Goal: Information Seeking & Learning: Compare options

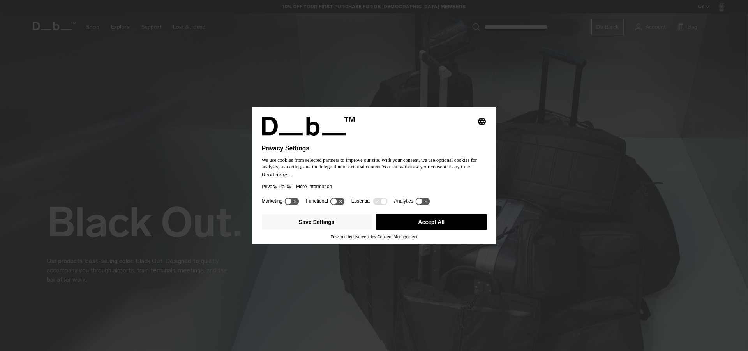
click at [441, 223] on button "Accept All" at bounding box center [432, 222] width 110 height 16
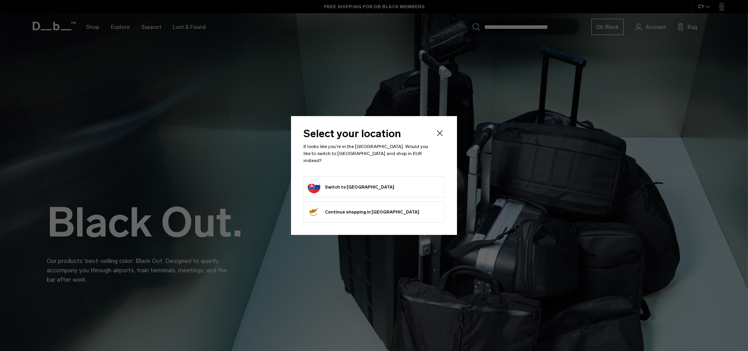
click at [442, 135] on icon "Close" at bounding box center [440, 133] width 6 height 6
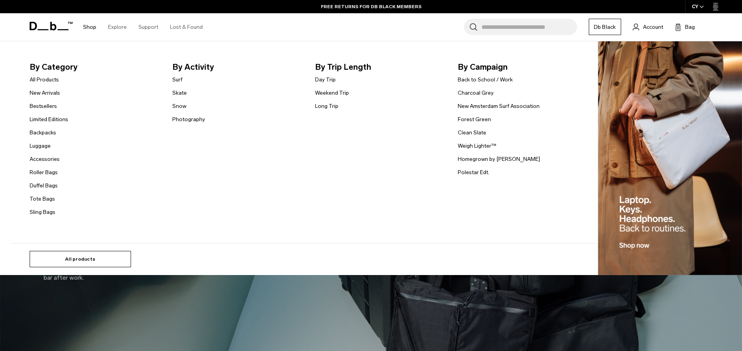
click at [83, 258] on link "All products" at bounding box center [80, 259] width 101 height 16
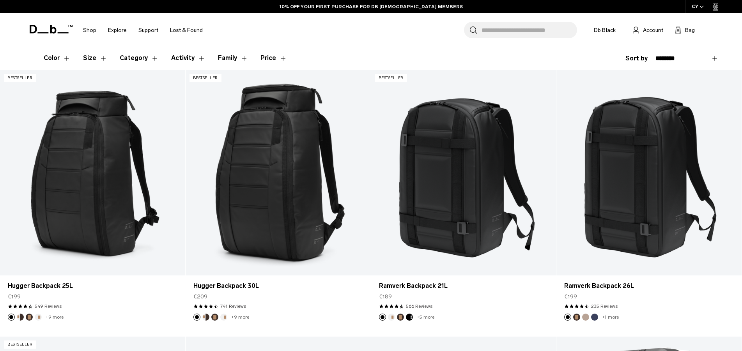
scroll to position [159, 0]
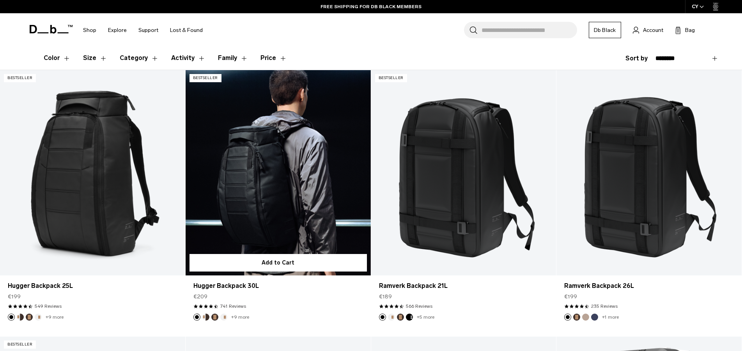
click at [214, 318] on button "Espresso" at bounding box center [214, 317] width 7 height 7
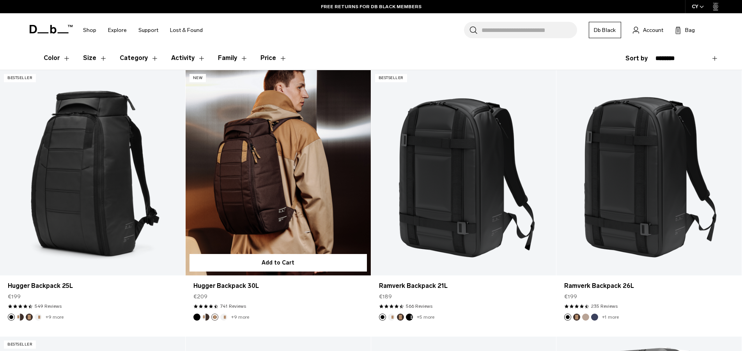
click at [206, 318] on button "Cappuccino" at bounding box center [205, 317] width 7 height 7
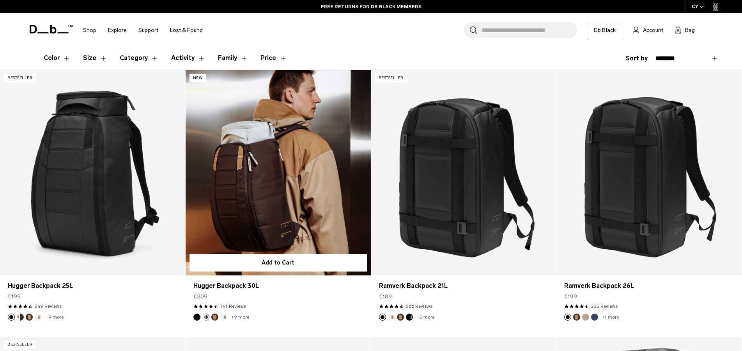
click at [224, 318] on button "Oatmilk" at bounding box center [223, 317] width 7 height 7
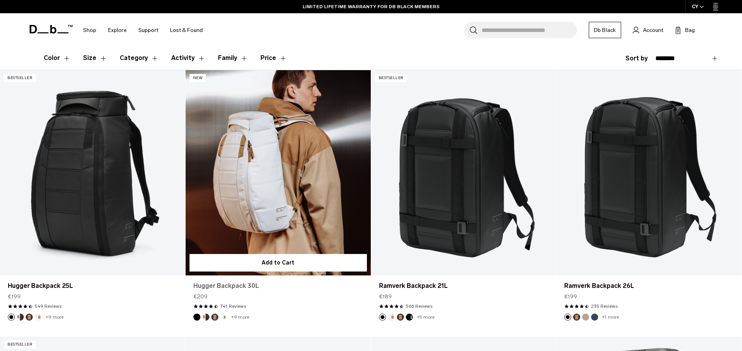
click at [232, 285] on link "Hugger Backpack 30L" at bounding box center [278, 285] width 170 height 9
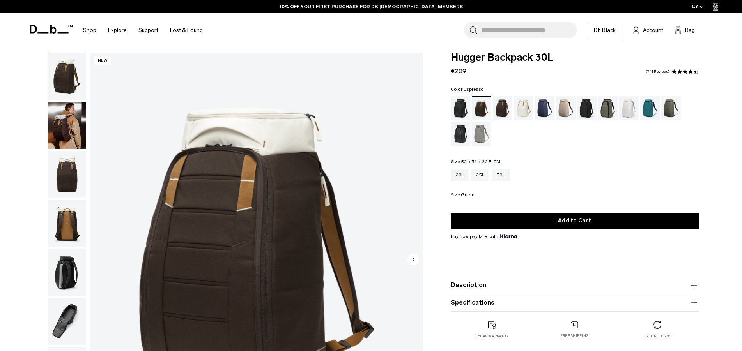
scroll to position [40, 0]
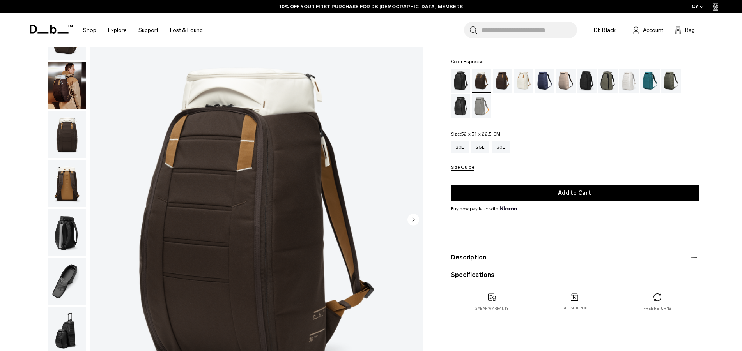
click at [503, 82] on div "Espresso" at bounding box center [503, 81] width 20 height 24
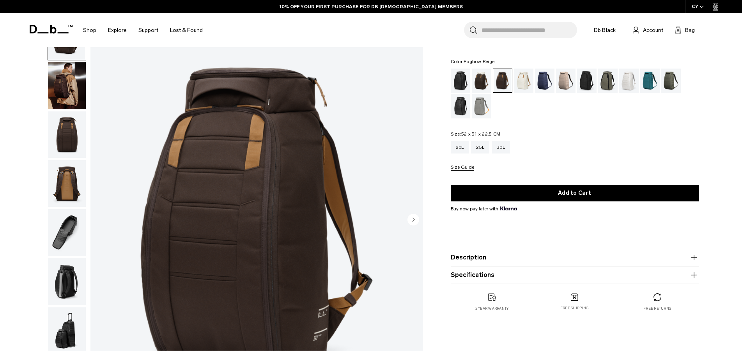
scroll to position [40, 0]
click at [561, 81] on div "Fogbow Beige" at bounding box center [566, 81] width 20 height 24
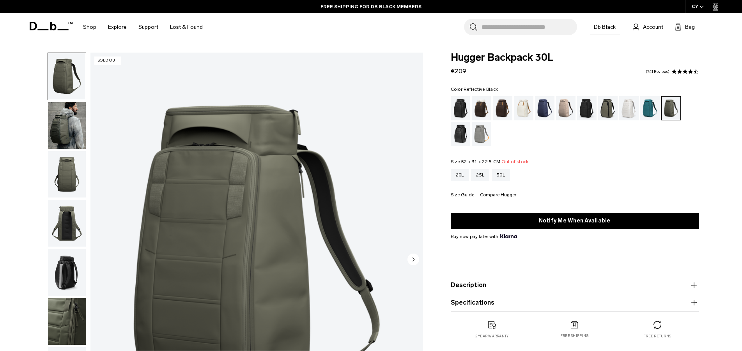
click at [460, 133] on div "Reflective Black" at bounding box center [461, 134] width 20 height 24
click at [501, 108] on div "Espresso" at bounding box center [503, 108] width 20 height 24
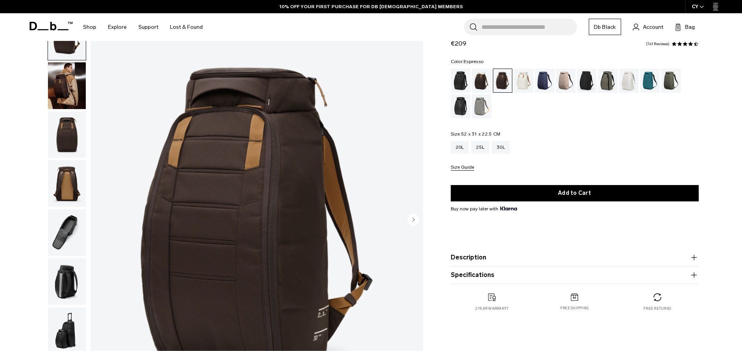
scroll to position [40, 0]
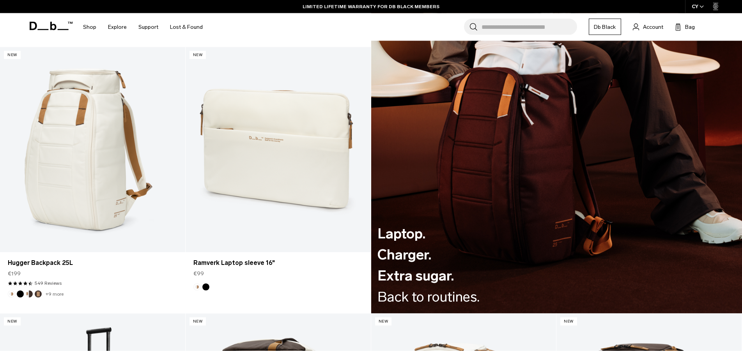
scroll to position [1480, 0]
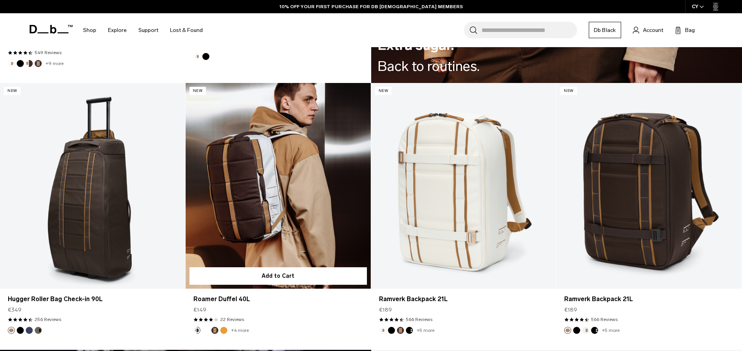
click at [293, 209] on link "Roamer Duffel 40L" at bounding box center [278, 186] width 185 height 206
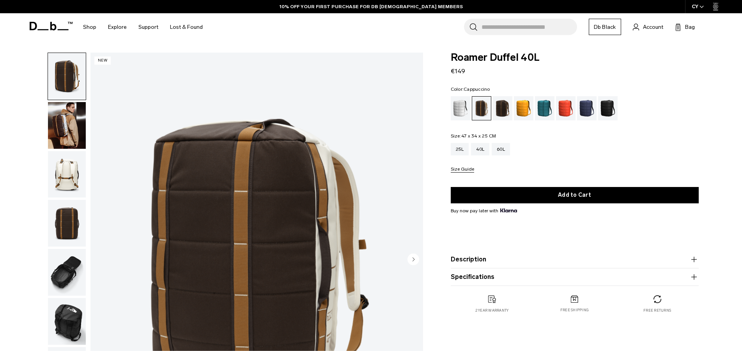
click at [70, 200] on img "button" at bounding box center [67, 223] width 38 height 47
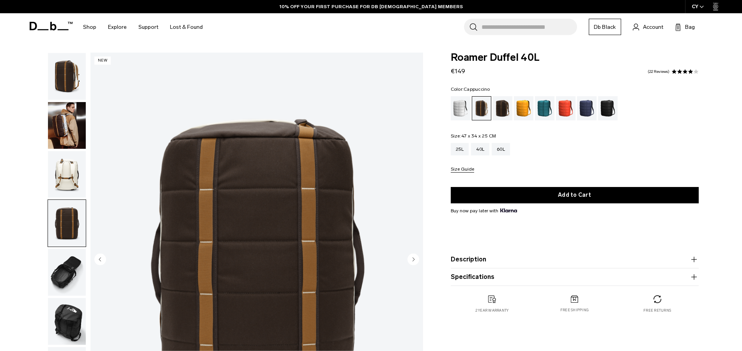
click at [68, 249] on img "button" at bounding box center [67, 272] width 38 height 47
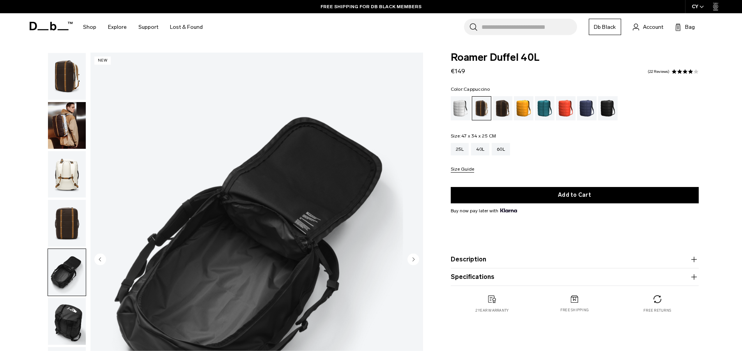
click at [65, 298] on img "button" at bounding box center [67, 321] width 38 height 47
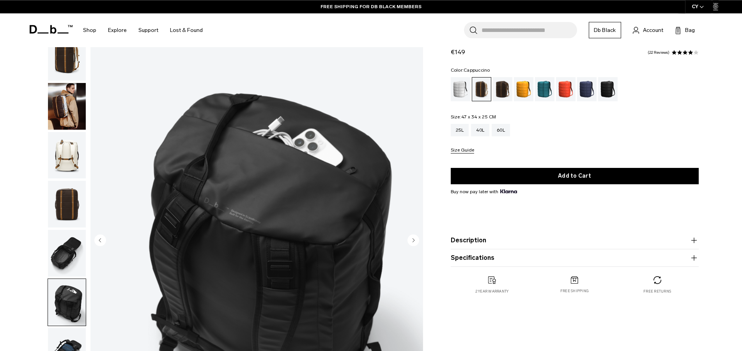
scroll to position [80, 0]
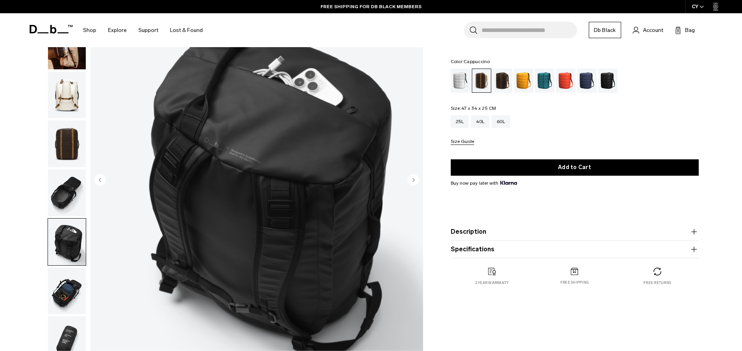
click at [71, 268] on img "button" at bounding box center [67, 291] width 38 height 47
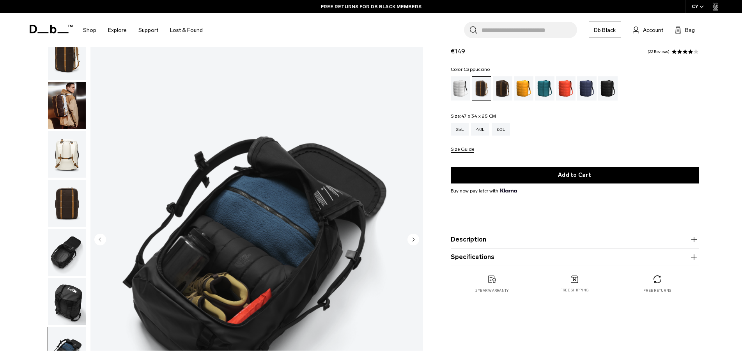
scroll to position [0, 0]
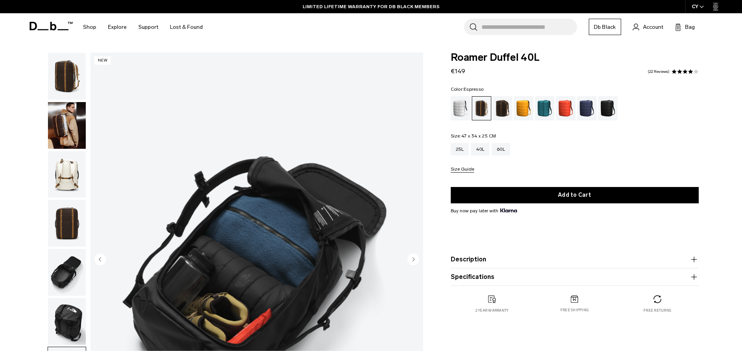
click at [502, 110] on div "Espresso" at bounding box center [503, 108] width 20 height 24
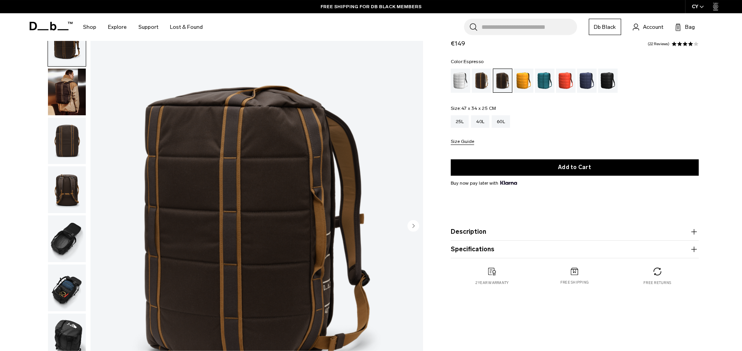
scroll to position [40, 0]
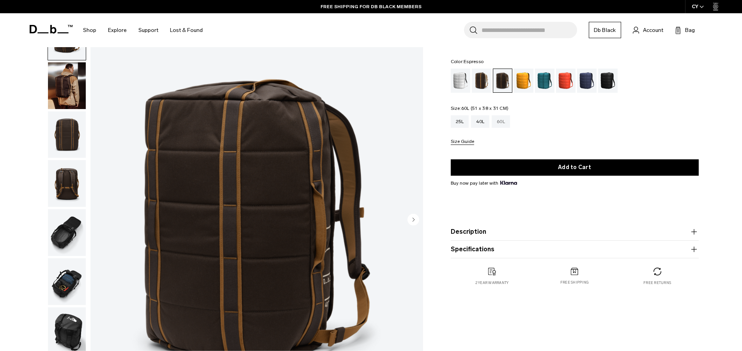
click at [500, 122] on div "60L" at bounding box center [501, 121] width 18 height 12
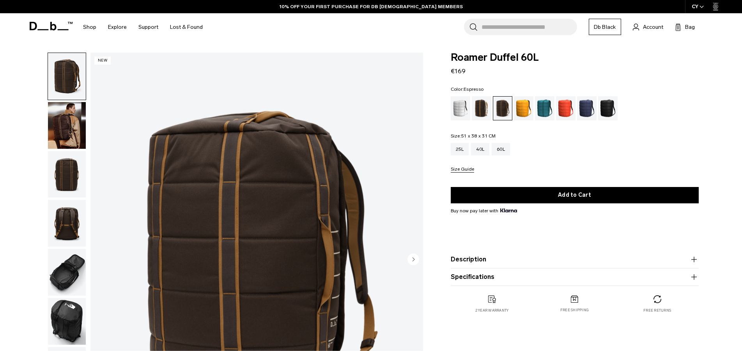
click at [68, 113] on img "button" at bounding box center [67, 125] width 38 height 47
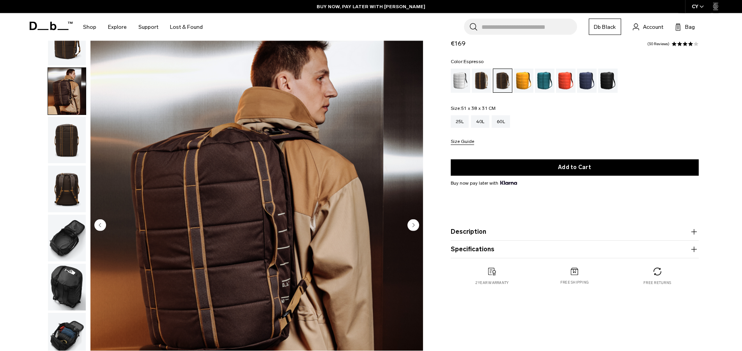
scroll to position [40, 0]
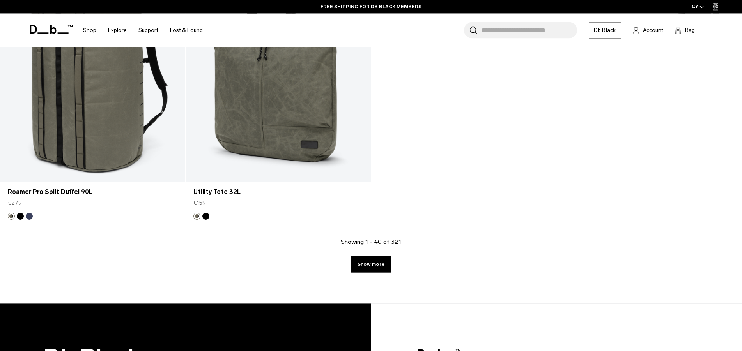
scroll to position [3150, 0]
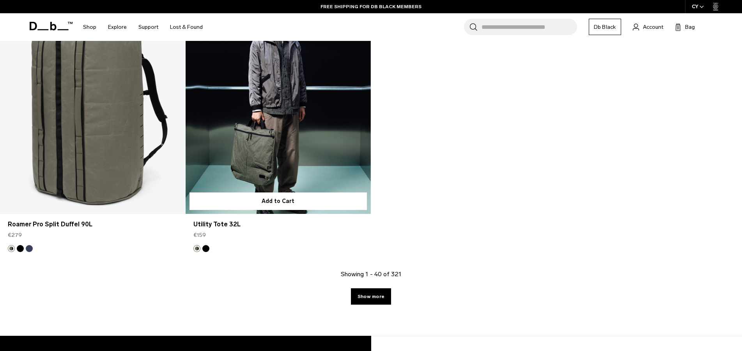
click at [295, 157] on link "Utility Tote 32L" at bounding box center [278, 112] width 185 height 206
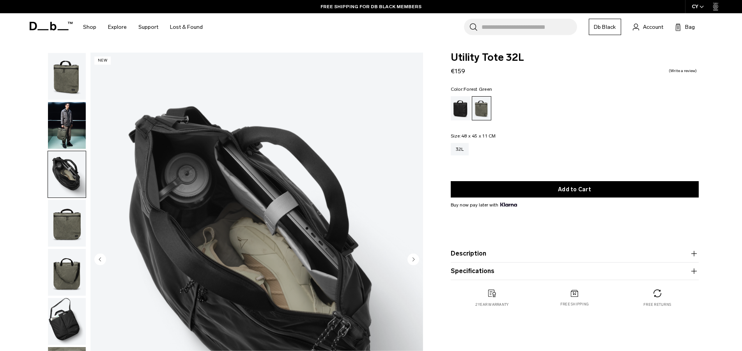
click at [64, 203] on img "button" at bounding box center [67, 223] width 38 height 47
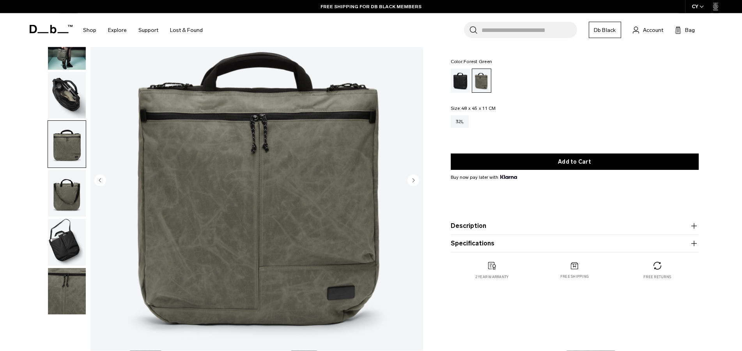
scroll to position [80, 0]
click at [60, 219] on img "button" at bounding box center [67, 242] width 38 height 47
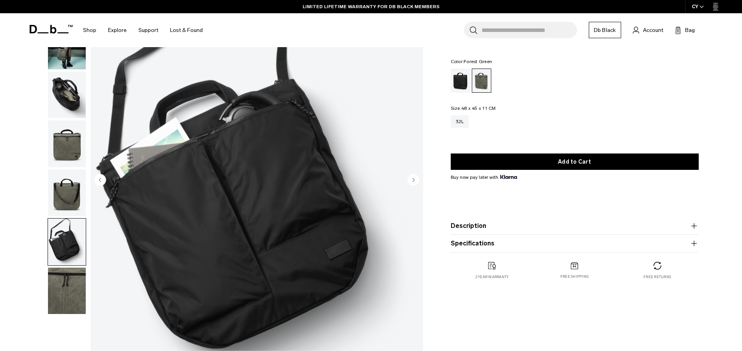
click at [67, 170] on img "button" at bounding box center [67, 193] width 38 height 47
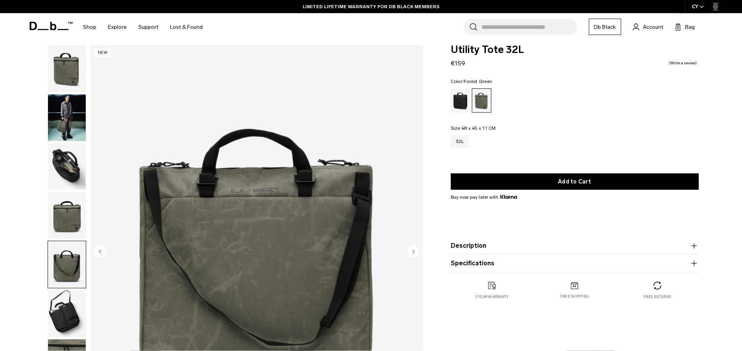
scroll to position [0, 0]
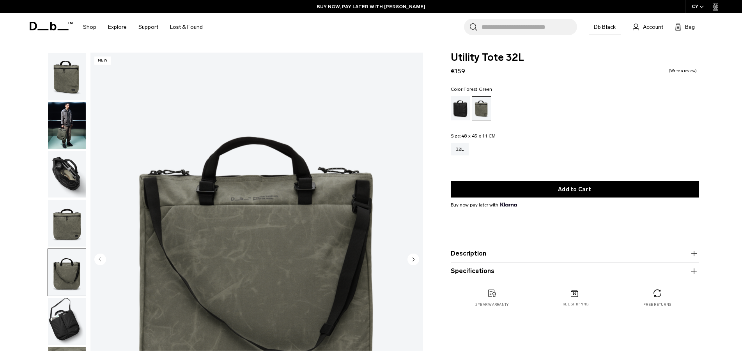
click at [63, 200] on img "button" at bounding box center [67, 223] width 38 height 47
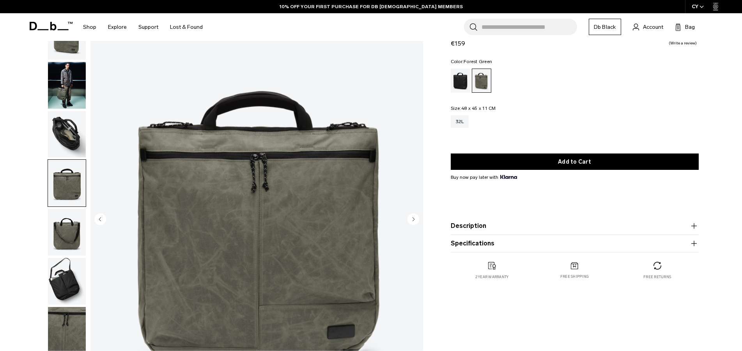
scroll to position [40, 0]
click at [64, 80] on img "button" at bounding box center [67, 85] width 38 height 47
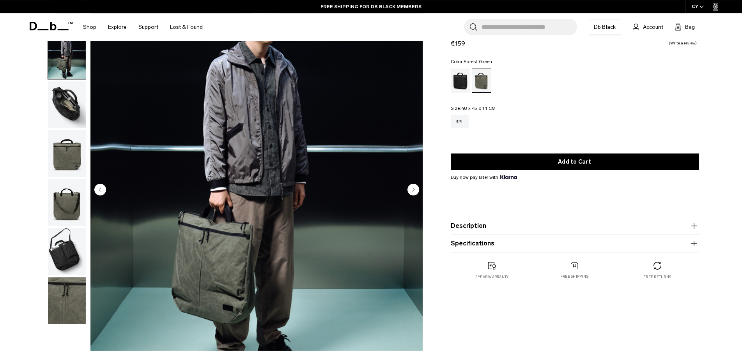
scroll to position [80, 0]
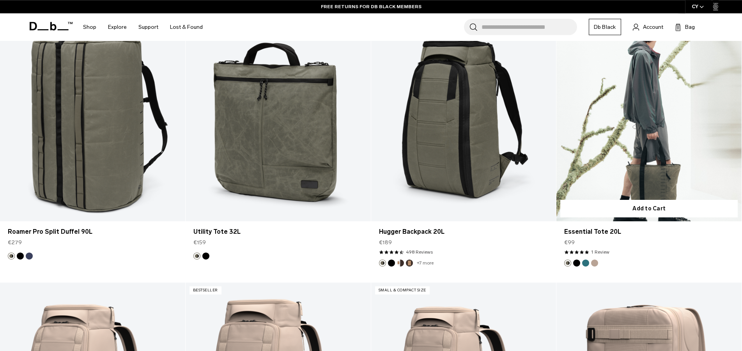
scroll to position [3148, 0]
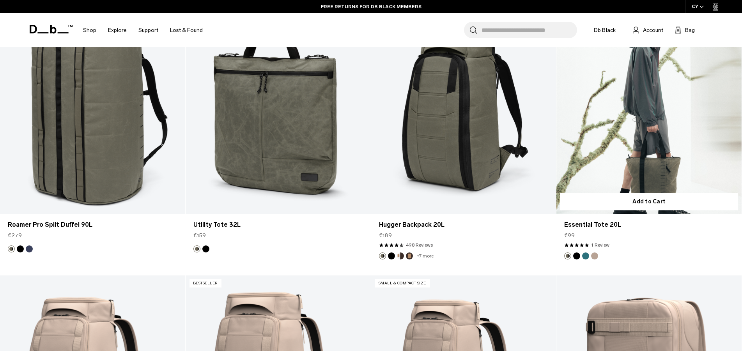
click at [656, 181] on link "Essential Tote 20L" at bounding box center [648, 112] width 185 height 206
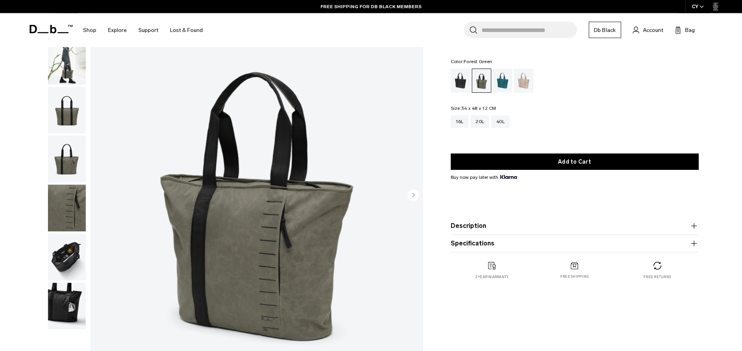
scroll to position [80, 0]
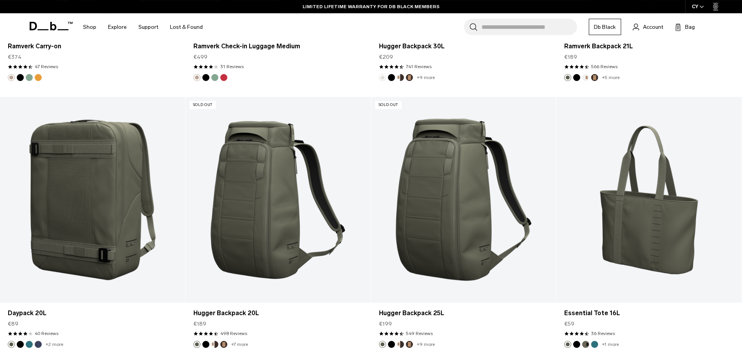
scroll to position [1010, 0]
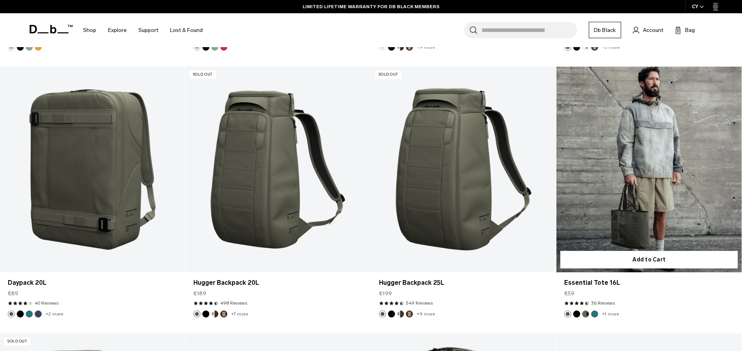
click at [665, 202] on link "Essential Tote 16L" at bounding box center [648, 170] width 185 height 206
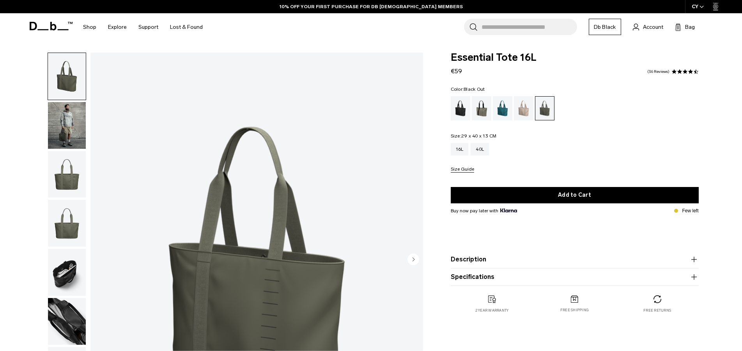
click at [459, 112] on div "Black Out" at bounding box center [461, 108] width 20 height 24
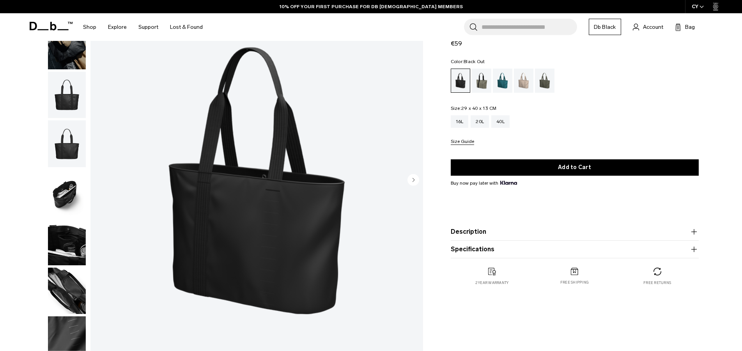
click at [482, 83] on div "Forest Green" at bounding box center [482, 81] width 20 height 24
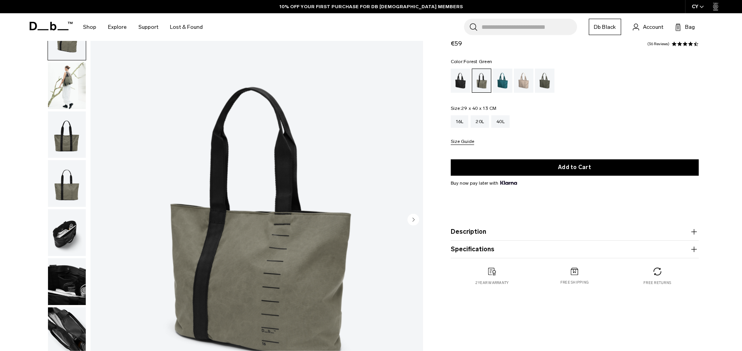
scroll to position [40, 0]
click at [63, 71] on img "button" at bounding box center [67, 85] width 38 height 47
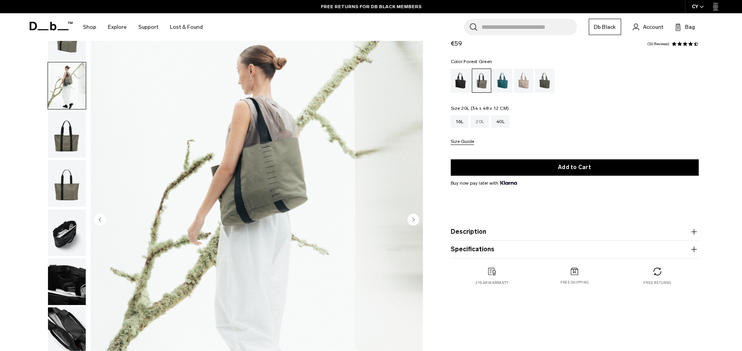
click at [481, 124] on div "20L" at bounding box center [479, 121] width 18 height 12
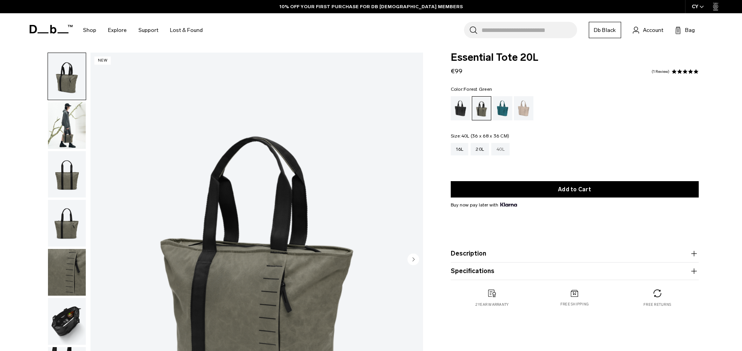
scroll to position [80, 0]
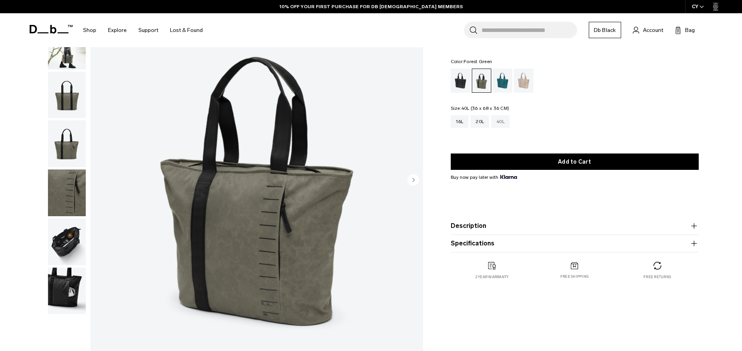
click at [501, 124] on div "40L" at bounding box center [500, 121] width 18 height 12
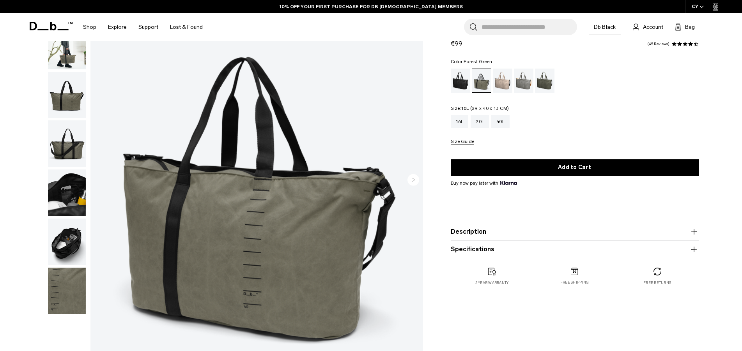
click at [459, 121] on div "16L" at bounding box center [460, 121] width 18 height 12
